Goal: Information Seeking & Learning: Learn about a topic

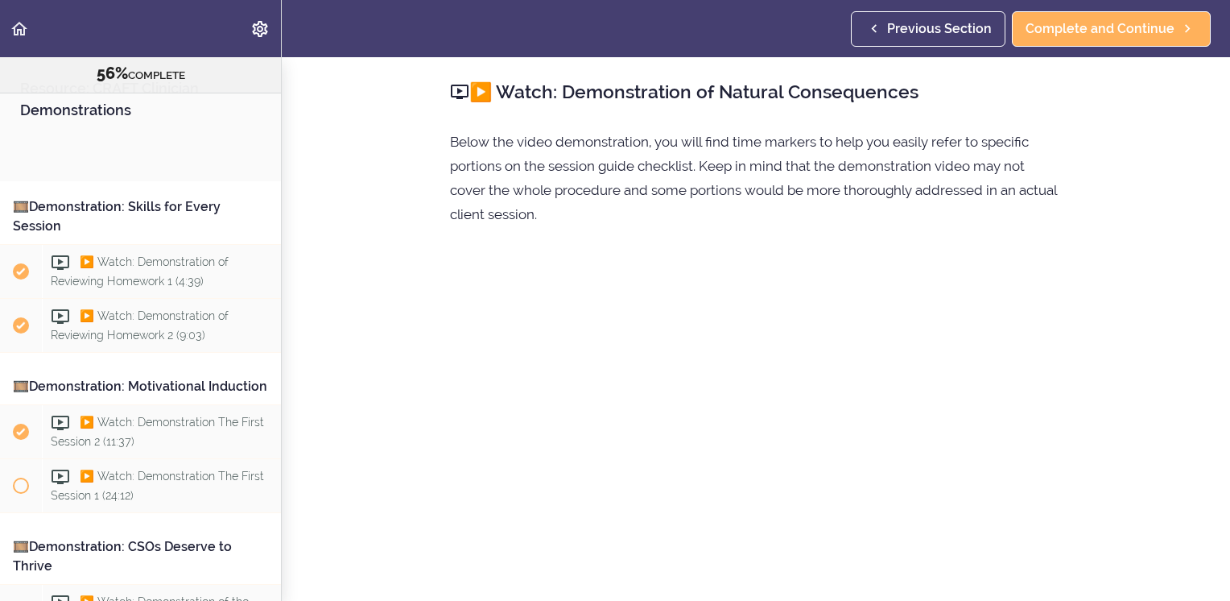
scroll to position [1224, 0]
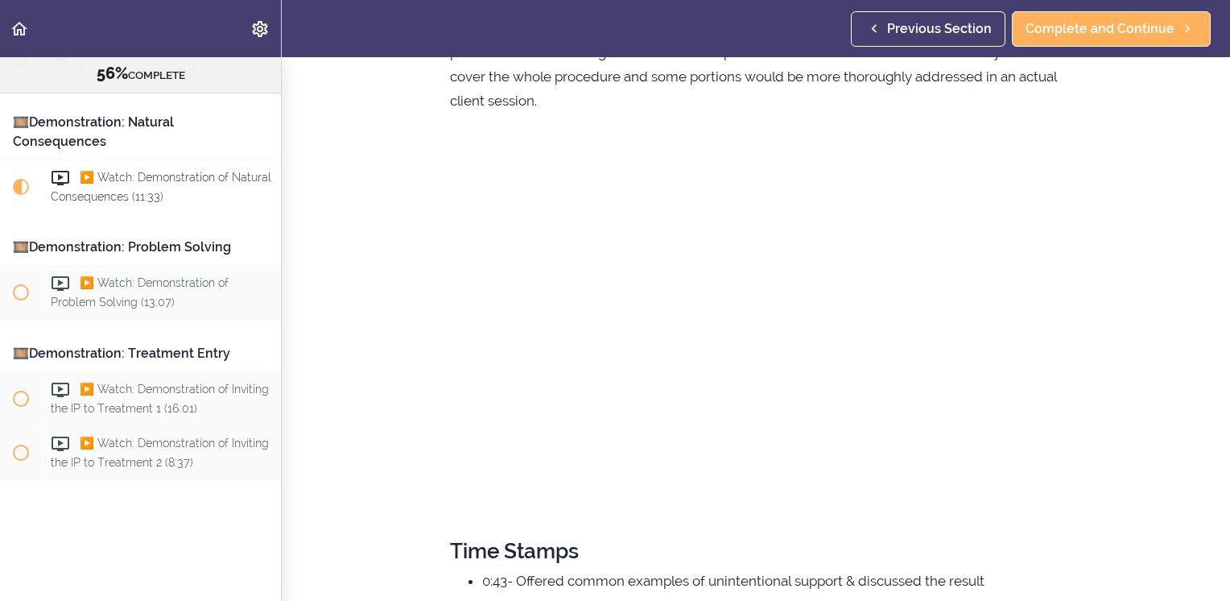
click at [1101, 410] on section "Resource: CRAFT Clinician Demonstrations 56% COMPLETE 🎞️Demonstration: Skills f…" at bounding box center [615, 328] width 1230 height 543
click at [1180, 517] on section "Resource: CRAFT Clinician Demonstrations 56% COMPLETE 🎞️Demonstration: Skills f…" at bounding box center [615, 328] width 1230 height 543
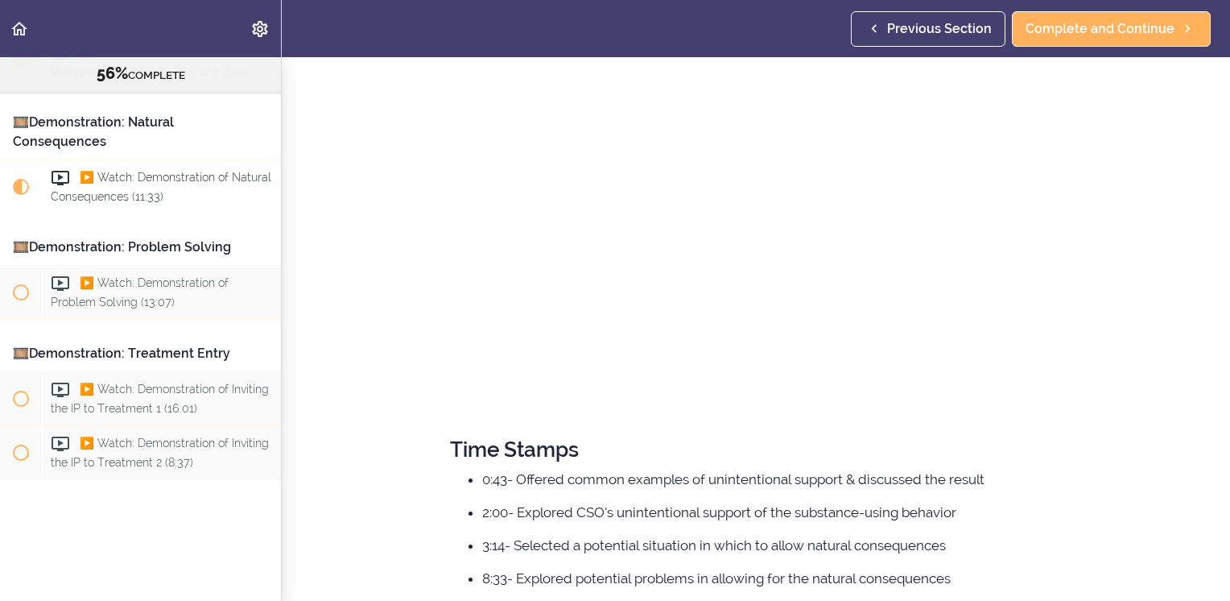
scroll to position [365, 0]
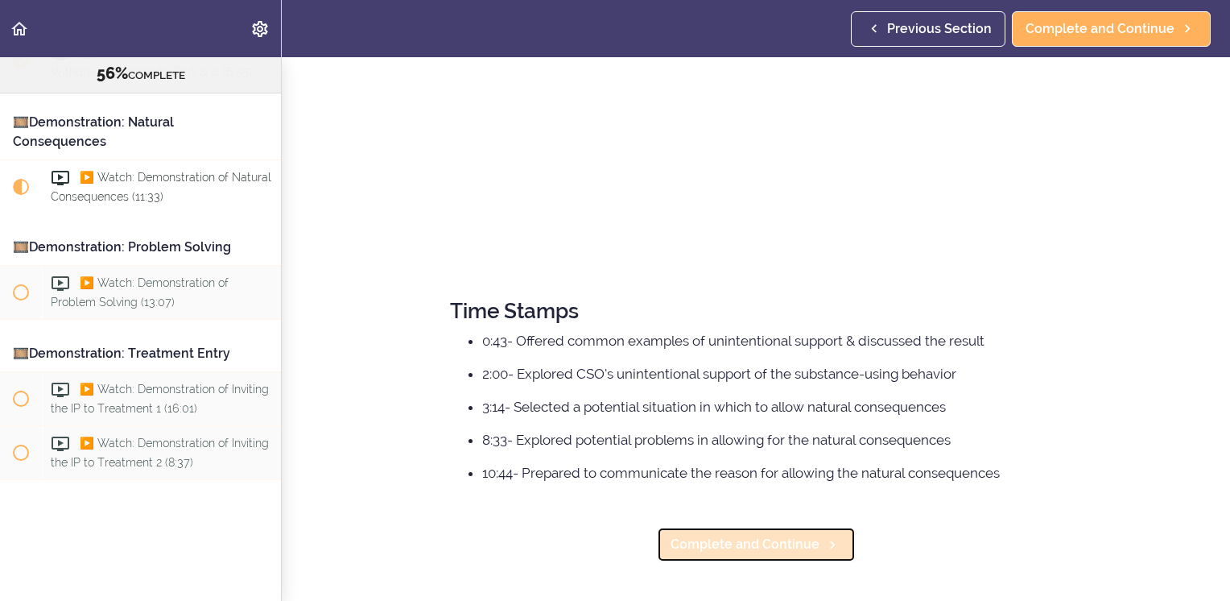
click at [761, 536] on span "Complete and Continue" at bounding box center [745, 544] width 149 height 19
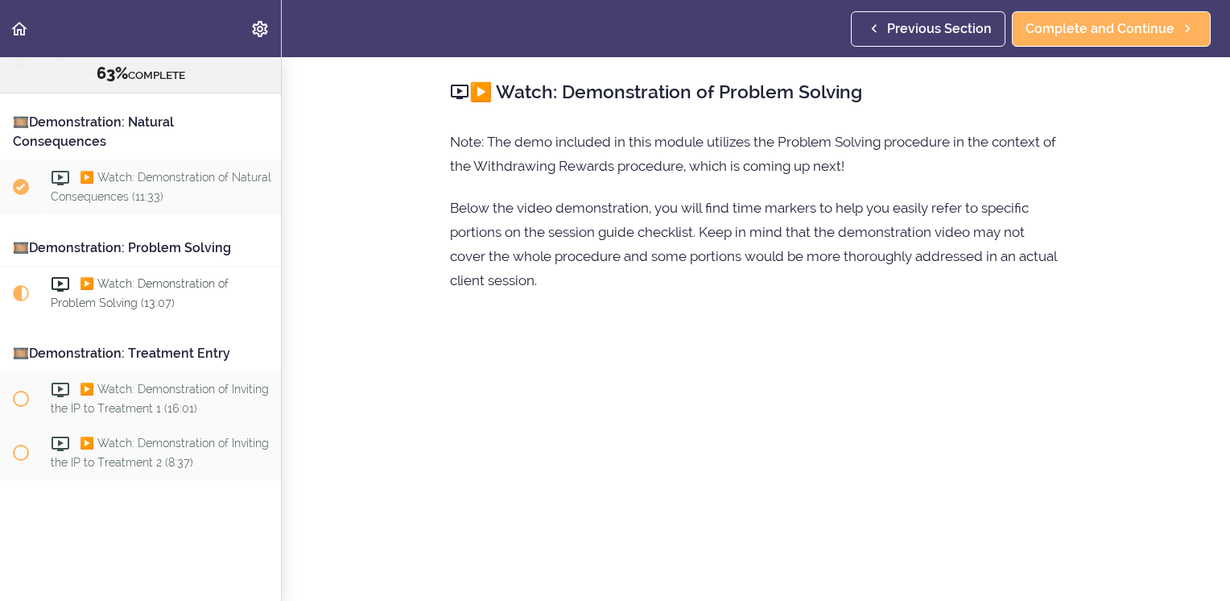
click at [1190, 285] on section "Resource: CRAFT Clinician Demonstrations 63% COMPLETE 🎞️Demonstration: Skills f…" at bounding box center [615, 328] width 1230 height 543
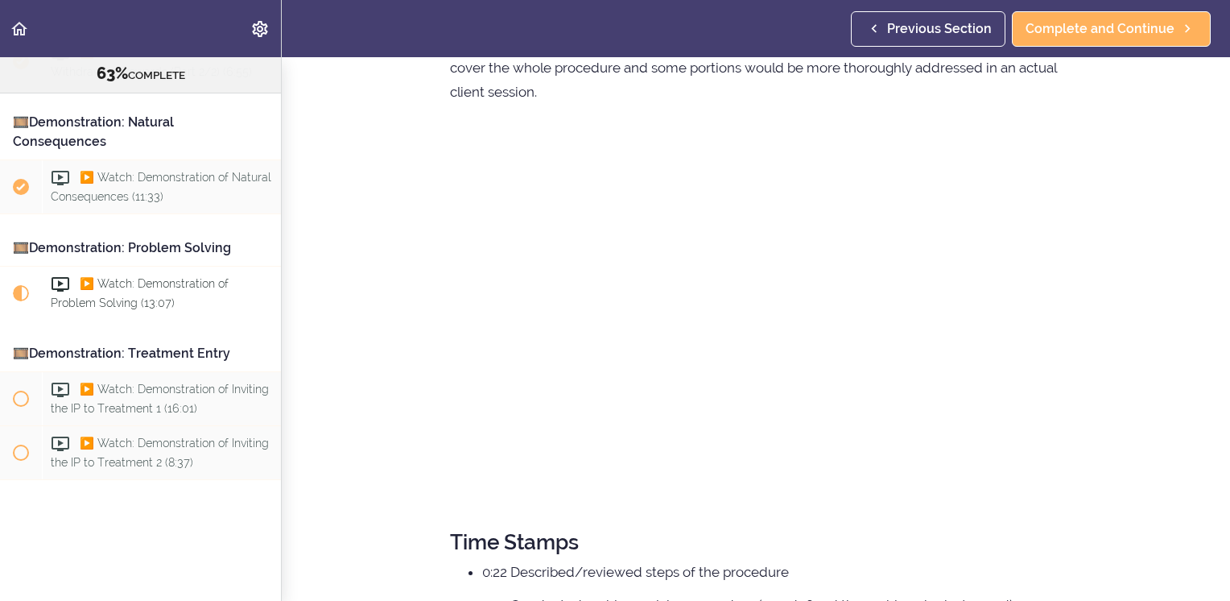
scroll to position [178, 0]
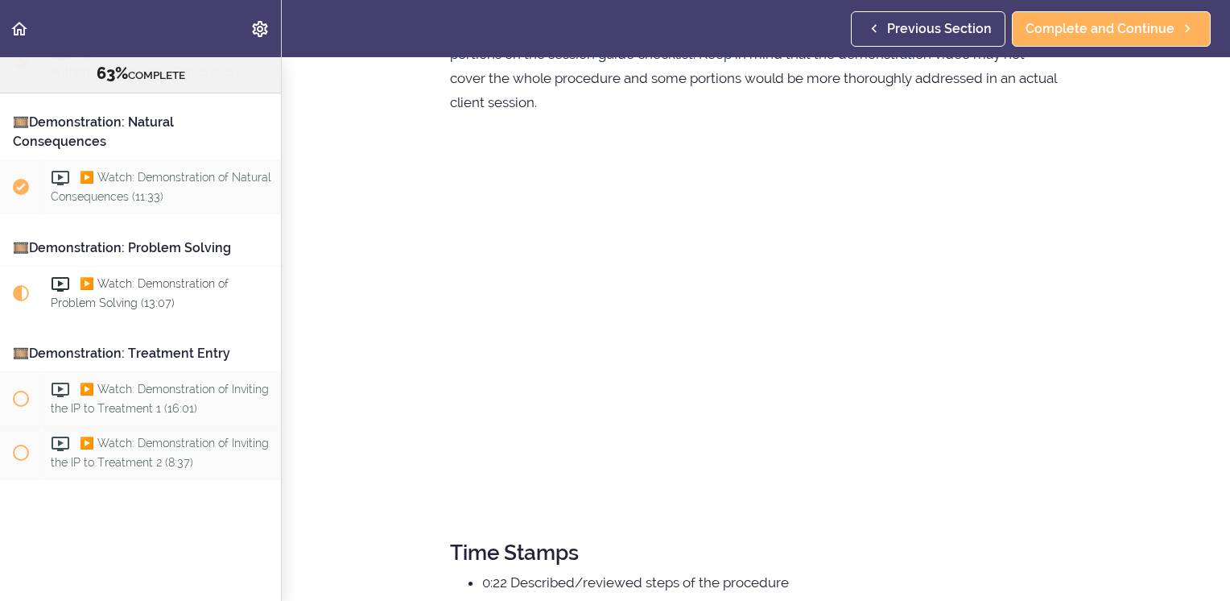
click at [1184, 288] on section "Resource: CRAFT Clinician Demonstrations 63% COMPLETE 🎞️Demonstration: Skills f…" at bounding box center [615, 328] width 1230 height 543
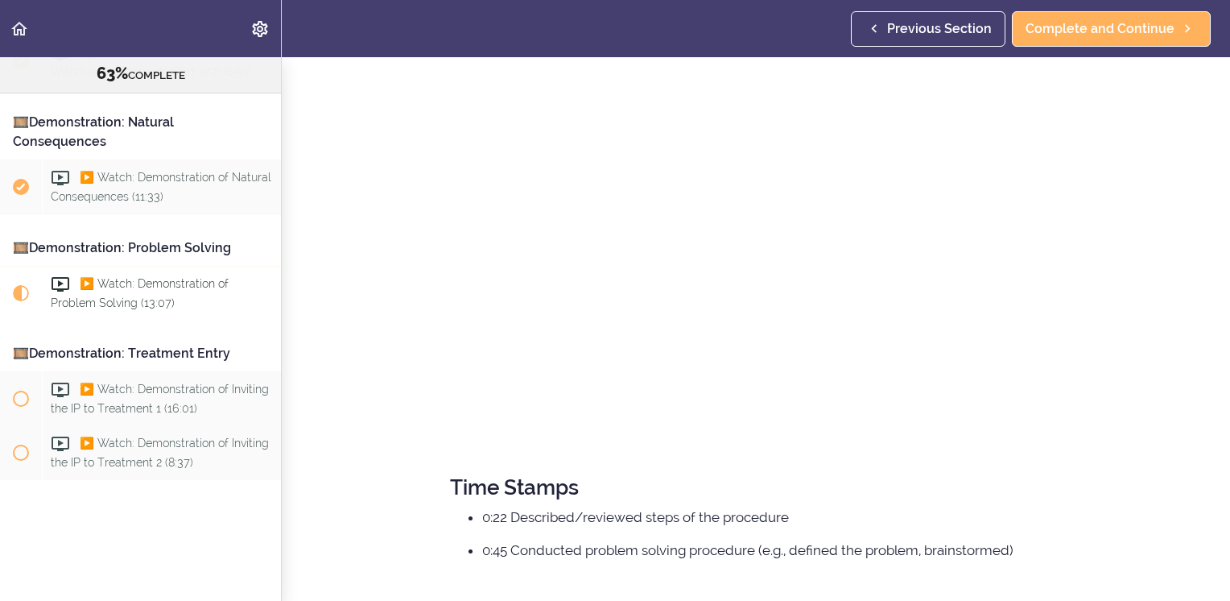
scroll to position [332, 0]
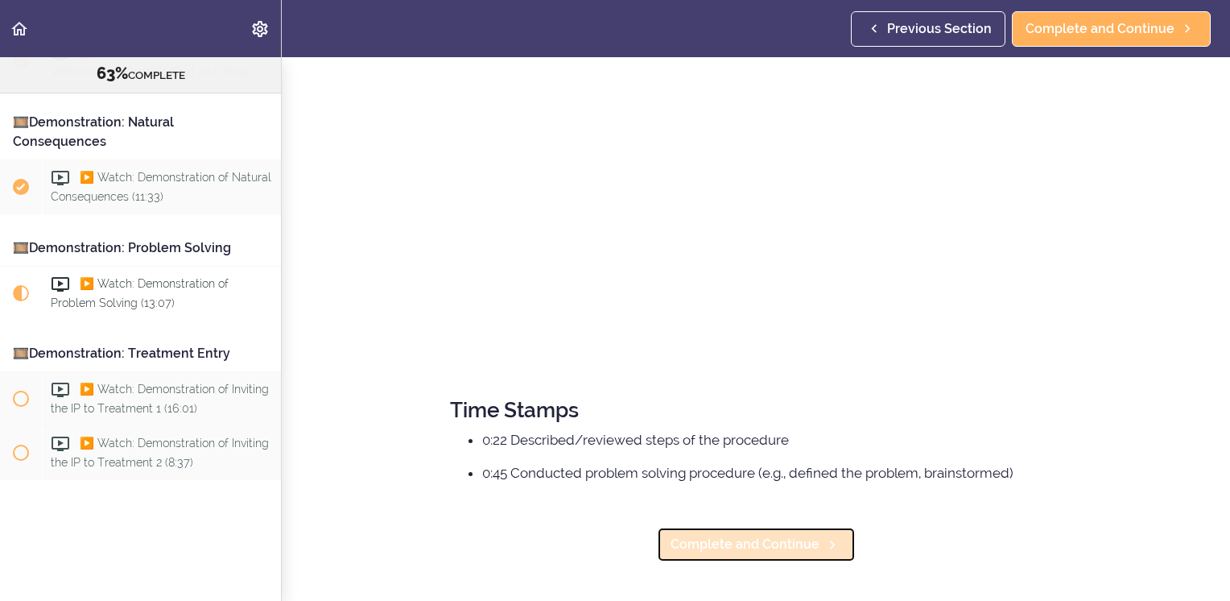
click at [776, 535] on span "Complete and Continue" at bounding box center [745, 544] width 149 height 19
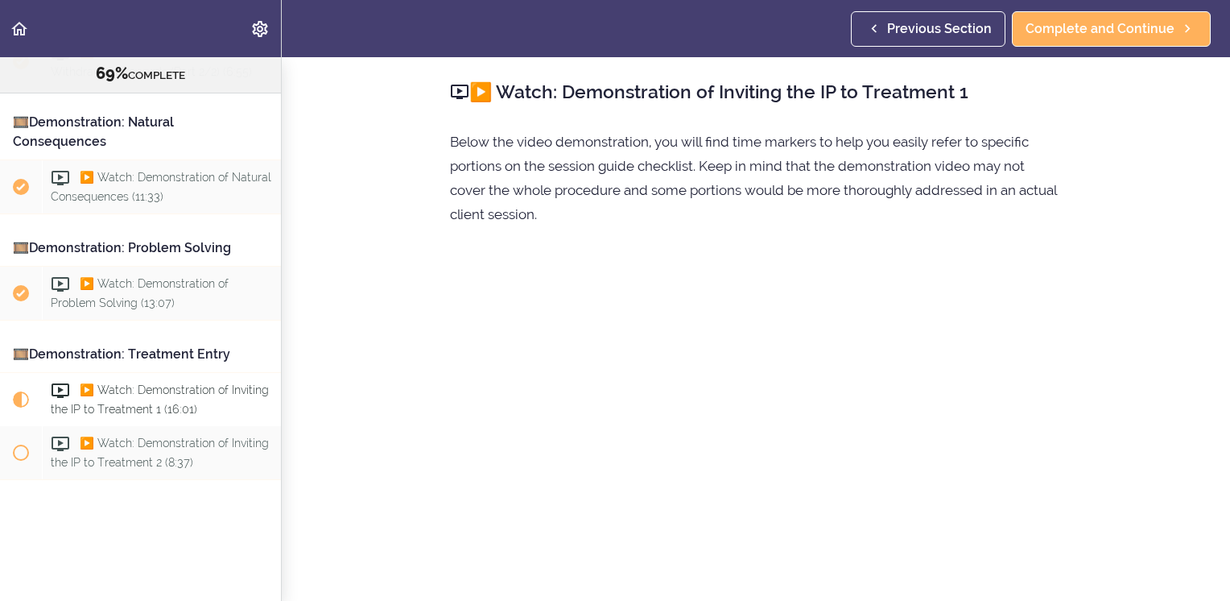
click at [1095, 294] on section "Resource: CRAFT Clinician Demonstrations 69% COMPLETE 🎞️Demonstration: Skills f…" at bounding box center [615, 328] width 1230 height 543
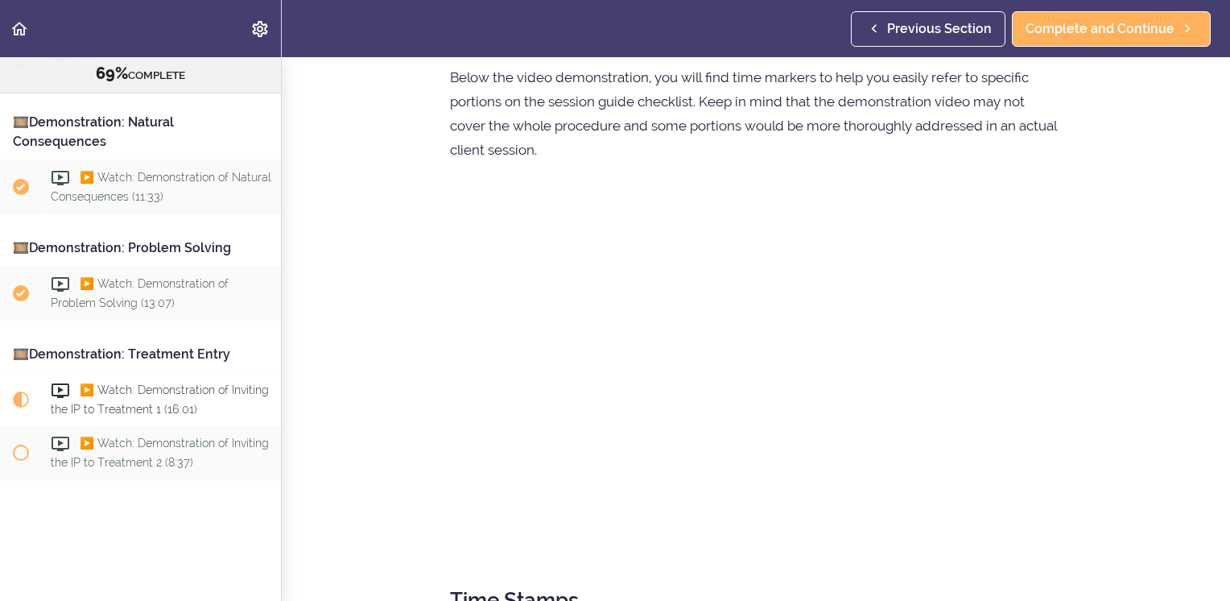
scroll to position [97, 0]
